Goal: Information Seeking & Learning: Learn about a topic

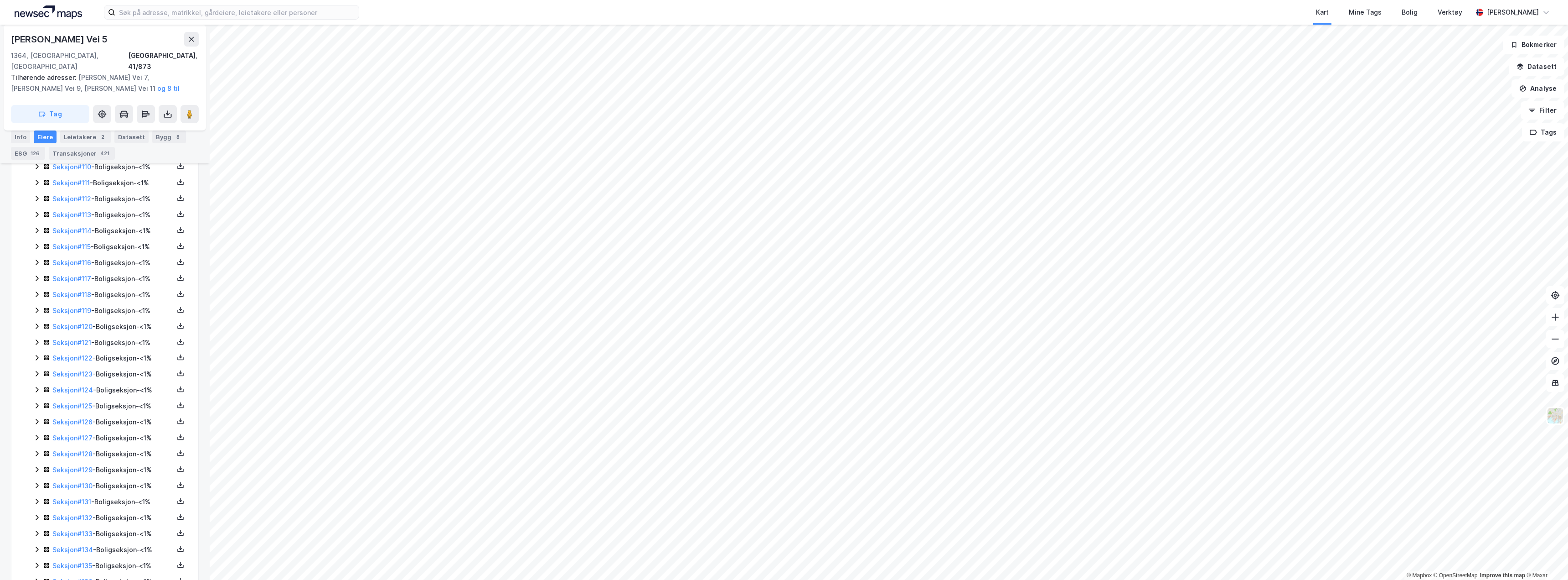
scroll to position [2098, 0]
click at [37, 288] on icon at bounding box center [37, 505] width 7 height 7
click at [123, 288] on link "[PERSON_NAME][DEMOGRAPHIC_DATA]" at bounding box center [132, 542] width 72 height 19
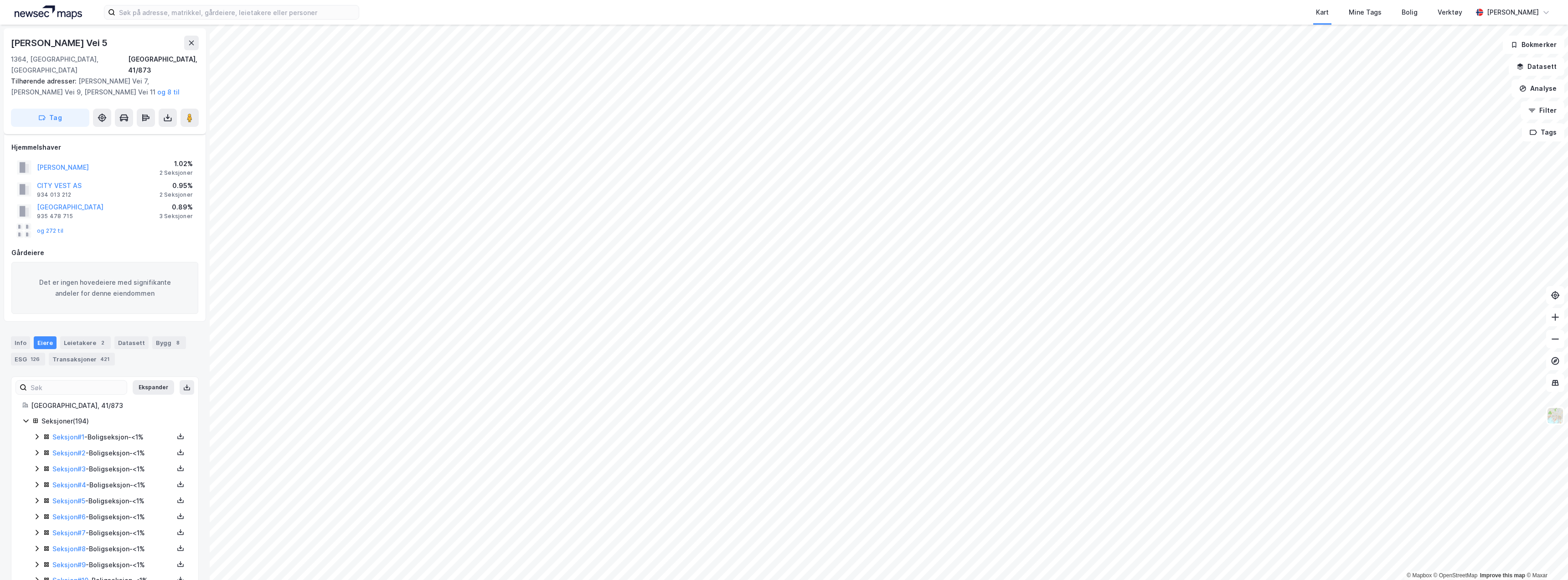
scroll to position [2098, 0]
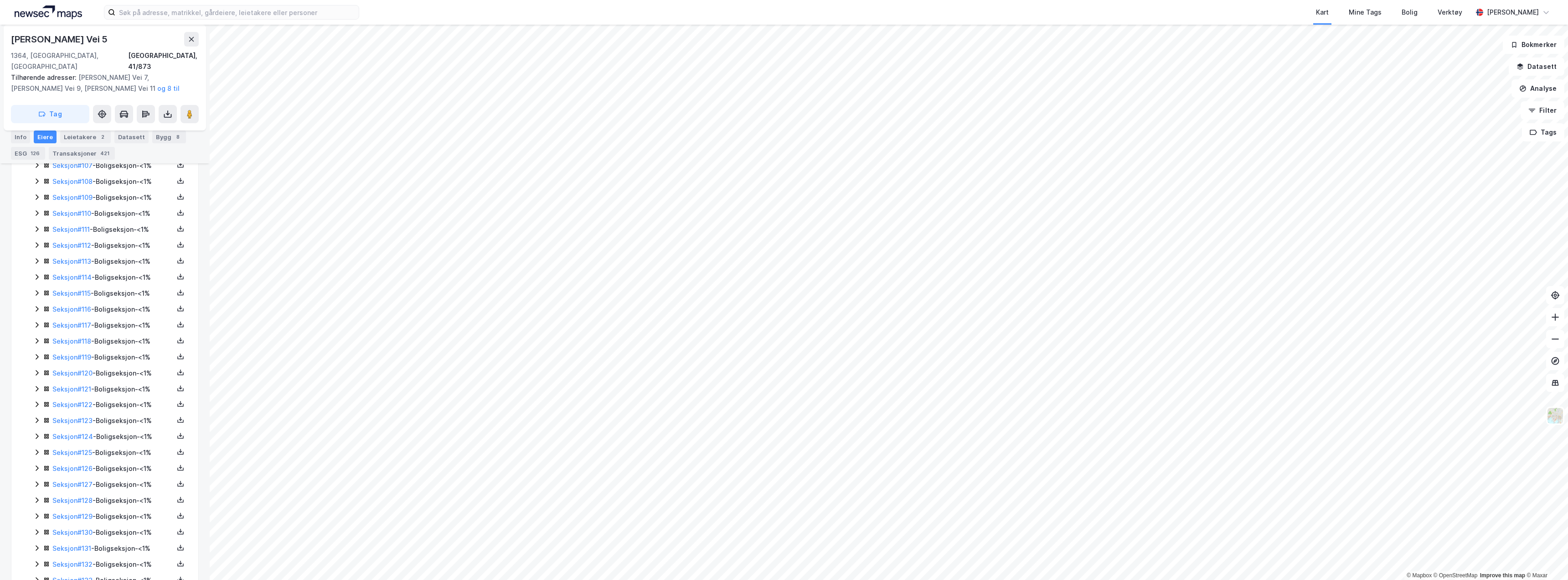
scroll to position [2006, 0]
click at [37, 483] on icon at bounding box center [37, 485] width 2 height 6
click at [37, 545] on icon at bounding box center [37, 548] width 2 height 6
click at [145, 500] on link "Sagbakken Andreas Daniel" at bounding box center [123, 504] width 52 height 8
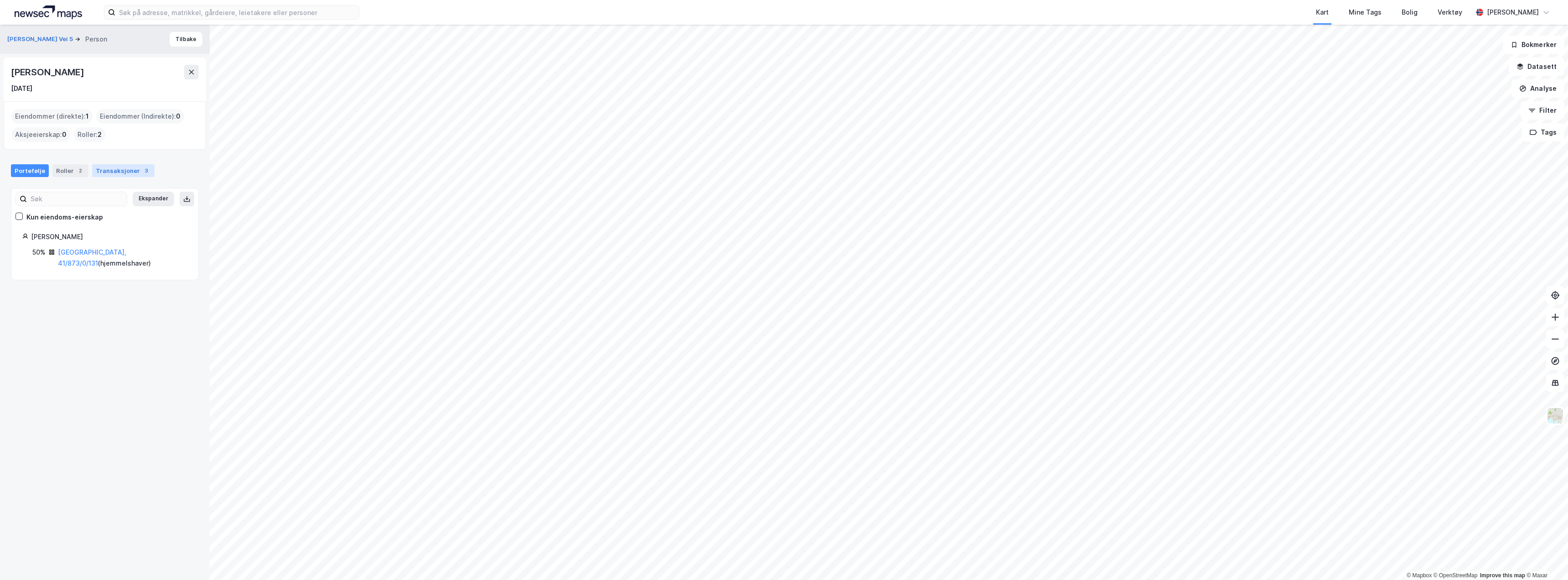
click at [106, 171] on div "Transaksjoner 3" at bounding box center [123, 171] width 63 height 13
